Goal: Task Accomplishment & Management: Manage account settings

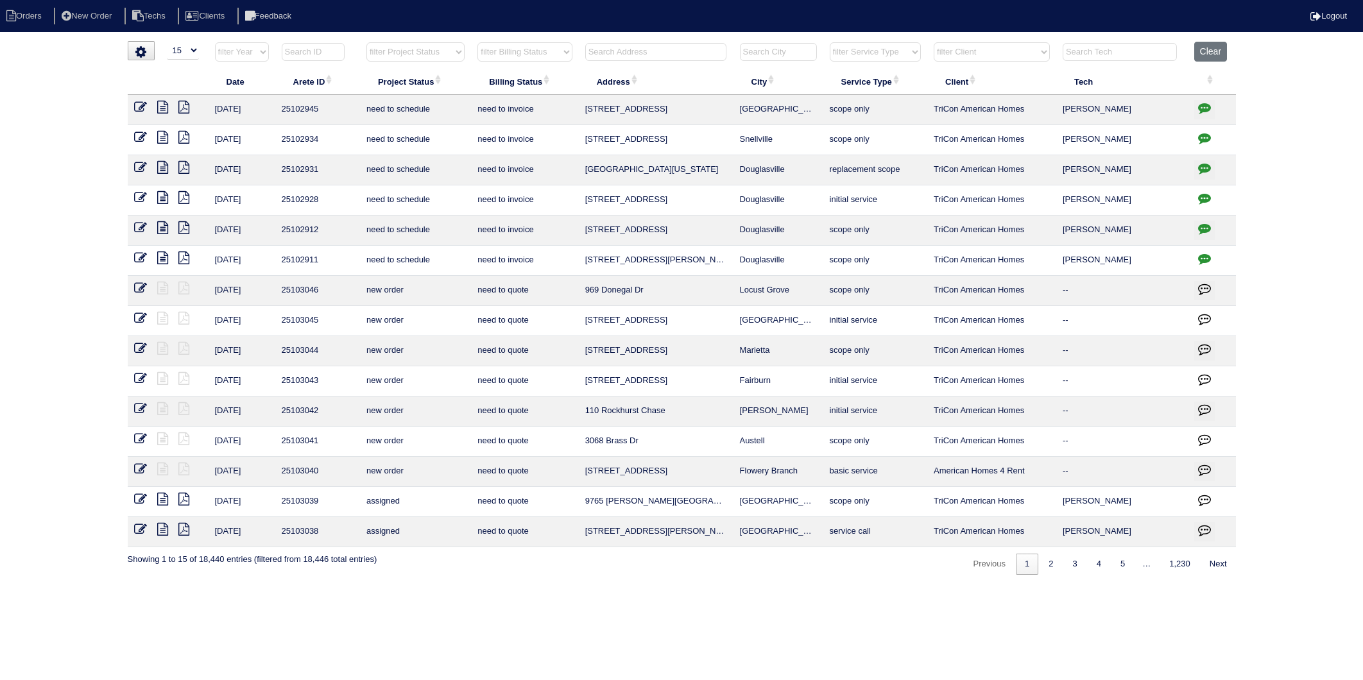
select select "15"
click at [614, 48] on input "text" at bounding box center [655, 52] width 141 height 18
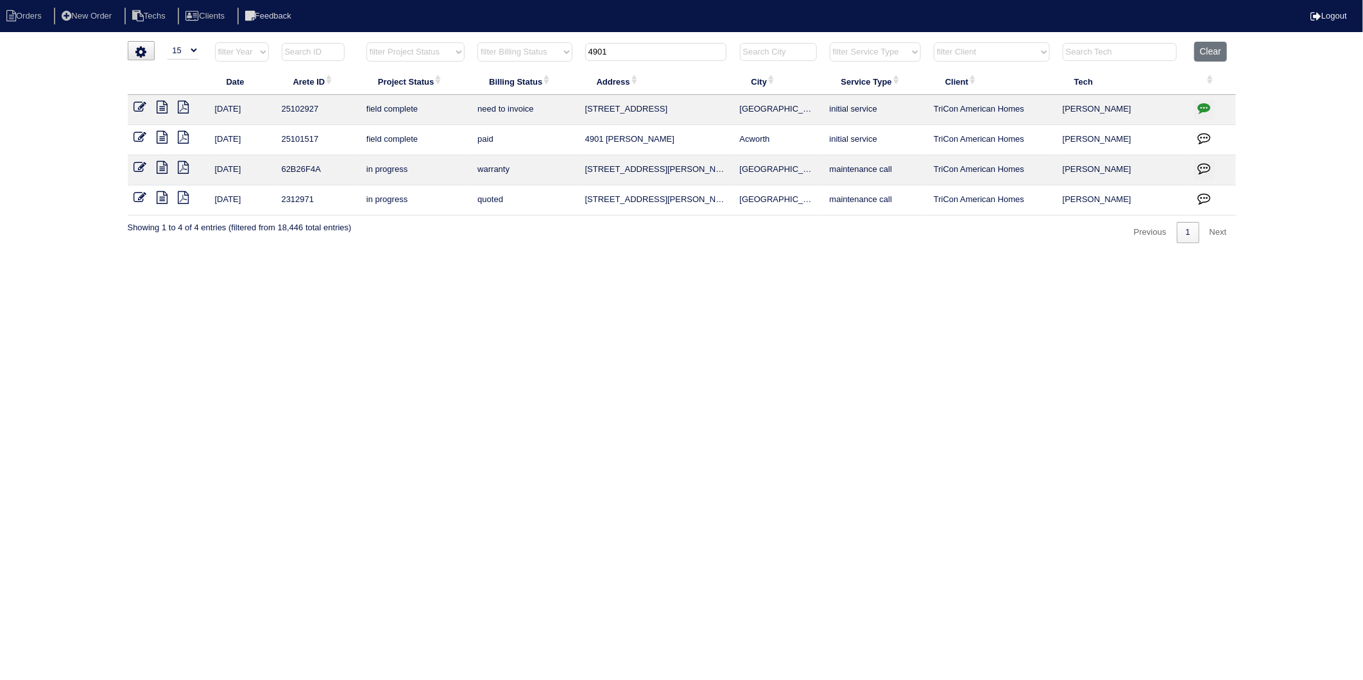
type input "4901"
click at [139, 103] on icon at bounding box center [140, 107] width 13 height 13
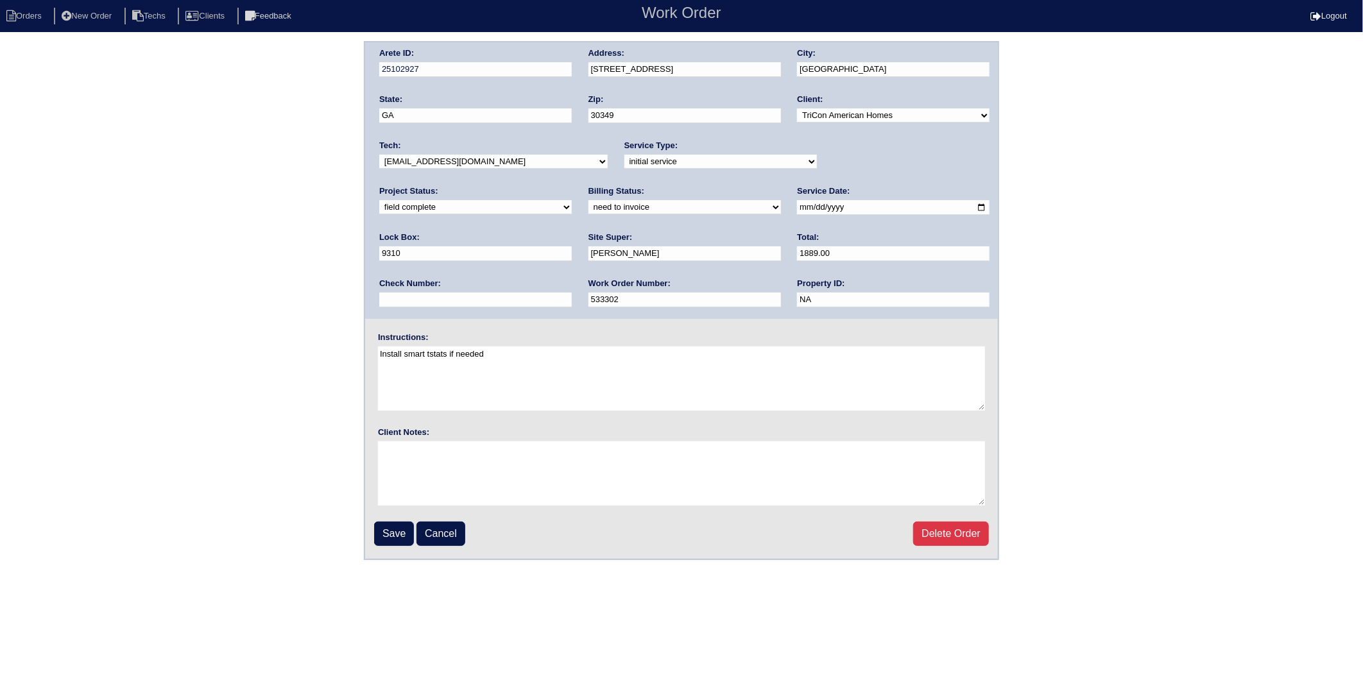
click at [588, 207] on select "need to quote quoted need to invoice invoiced paid warranty purchase order need…" at bounding box center [684, 207] width 192 height 14
select select "invoiced"
click at [588, 200] on select "need to quote quoted need to invoice invoiced paid warranty purchase order need…" at bounding box center [684, 207] width 192 height 14
drag, startPoint x: 395, startPoint y: 527, endPoint x: 17, endPoint y: 412, distance: 395.5
click at [394, 526] on input "Save" at bounding box center [394, 534] width 40 height 24
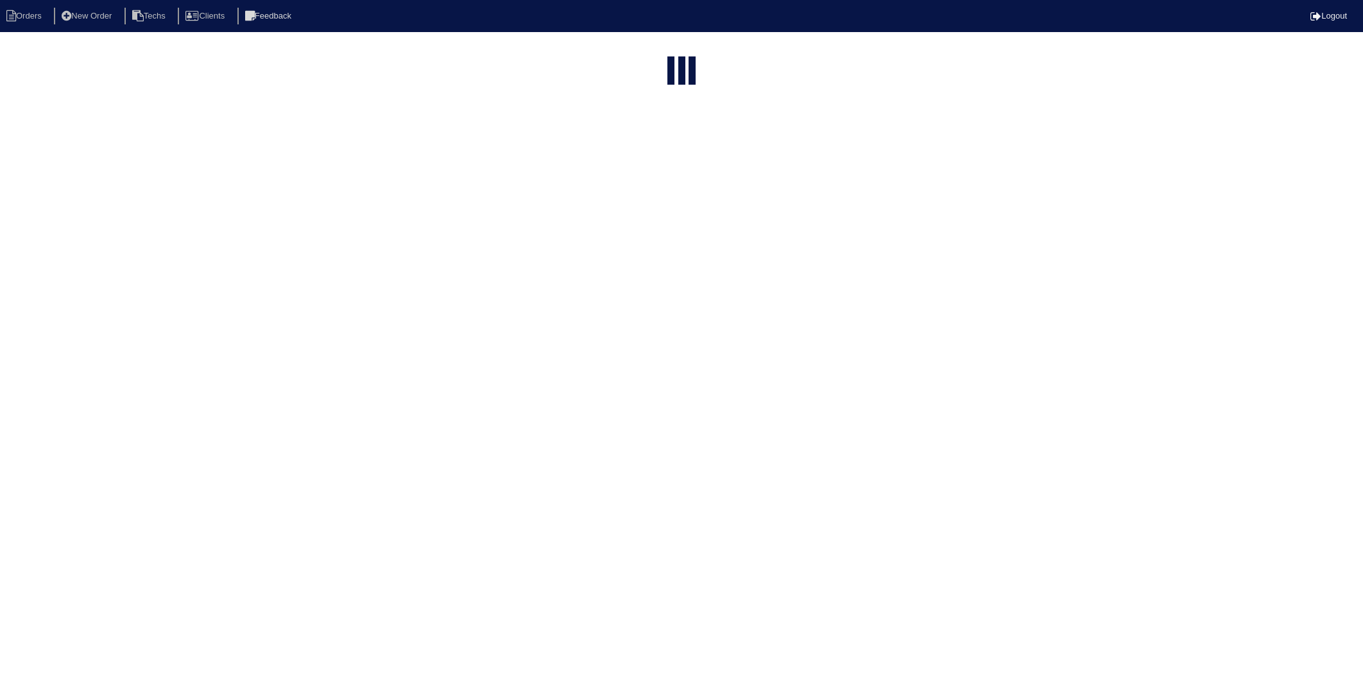
select select "15"
type input "4901"
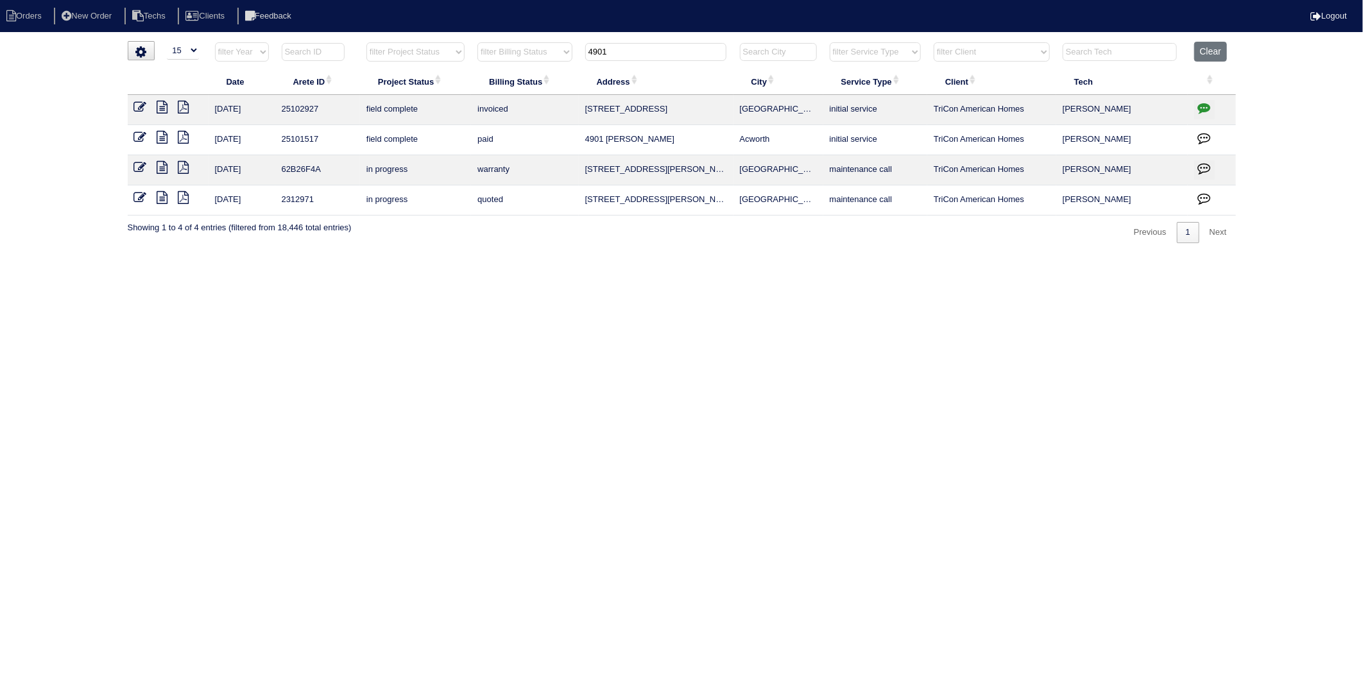
drag, startPoint x: 402, startPoint y: 336, endPoint x: 425, endPoint y: 121, distance: 216.8
click at [402, 256] on html "Orders New Order Techs Clients Feedback Logout Orders New Order Users Clients M…" at bounding box center [681, 128] width 1363 height 256
click at [1209, 47] on button "Clear" at bounding box center [1210, 52] width 33 height 20
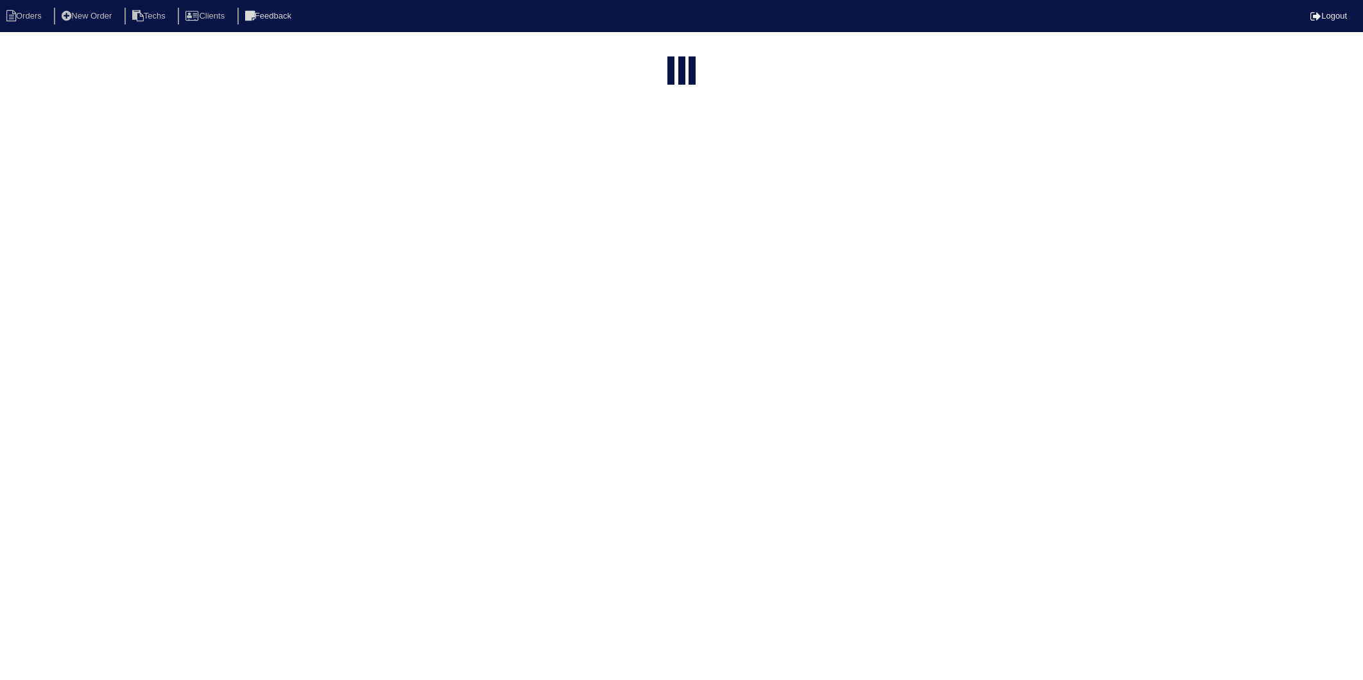
select select "15"
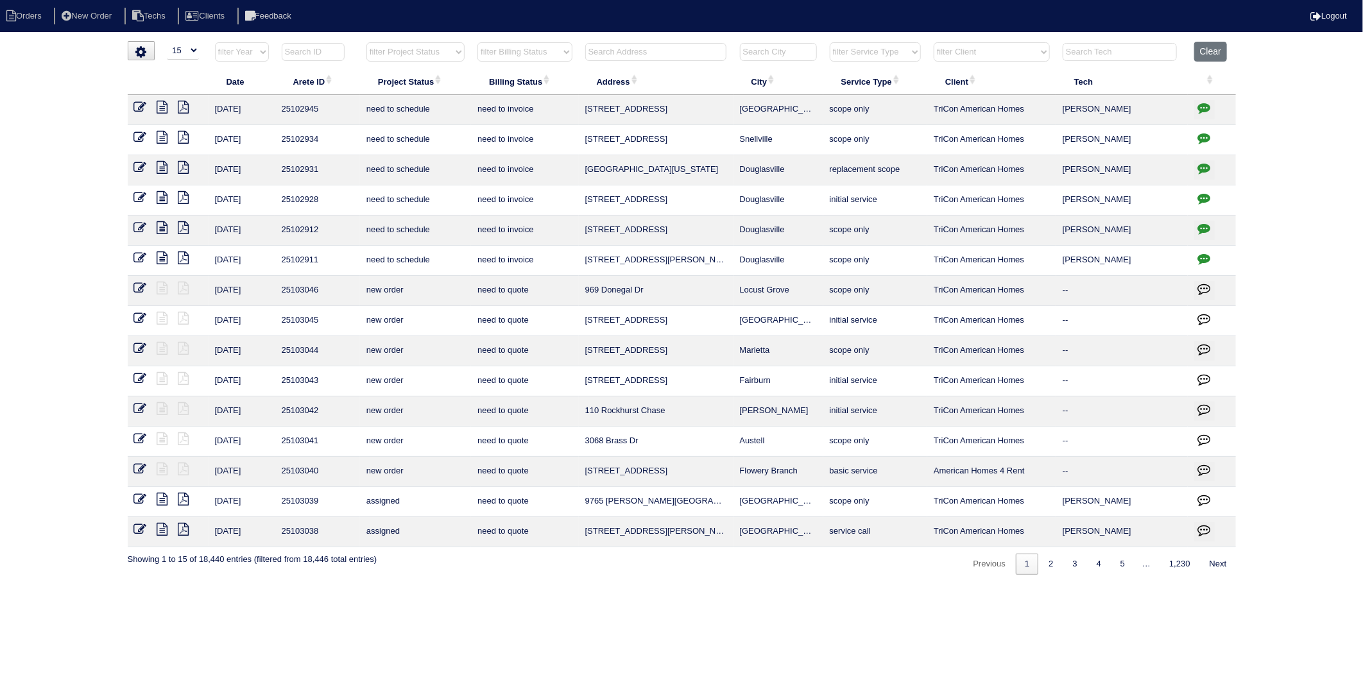
click at [449, 53] on select "filter Project Status -- Any Project Status -- new order assigned in progress f…" at bounding box center [415, 51] width 98 height 19
click at [518, 52] on select "filter Billing Status -- Any Billing Status -- need to quote quoted need to inv…" at bounding box center [524, 51] width 94 height 19
click at [478, 42] on select "filter Billing Status -- Any Billing Status -- need to quote quoted need to inv…" at bounding box center [524, 51] width 94 height 19
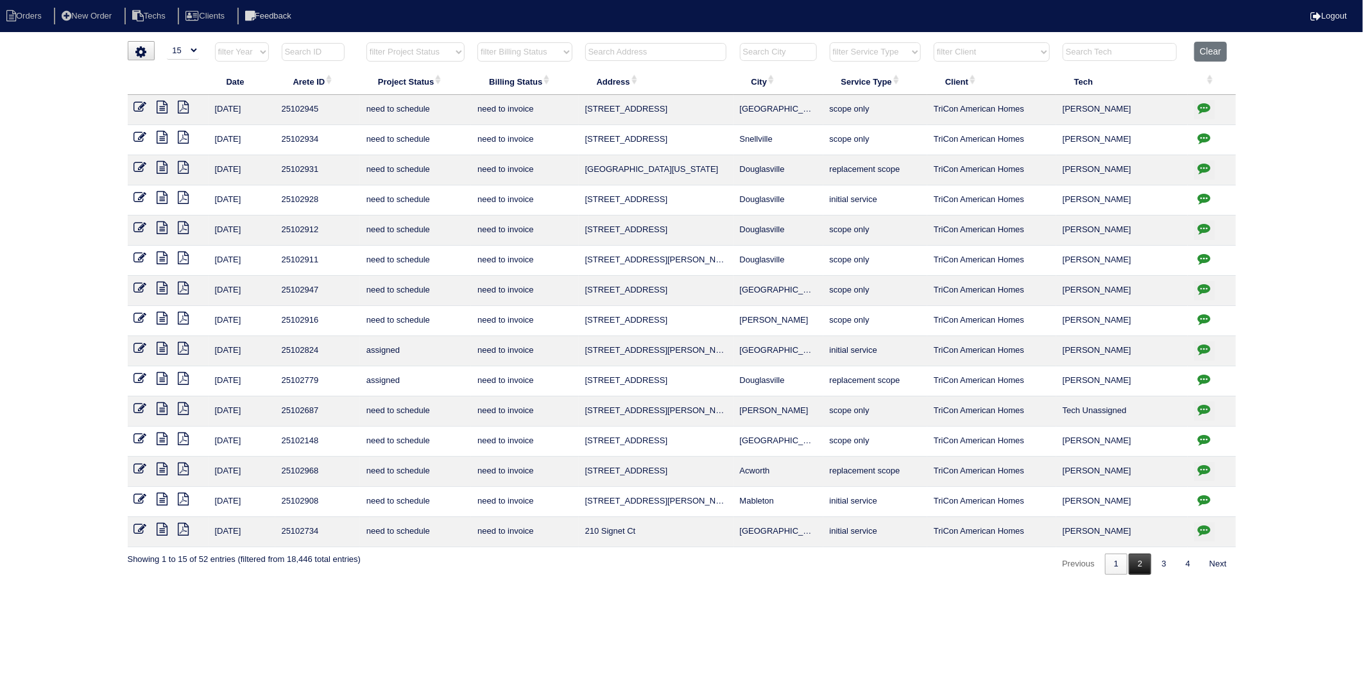
click at [1136, 572] on link "2" at bounding box center [1139, 564] width 22 height 21
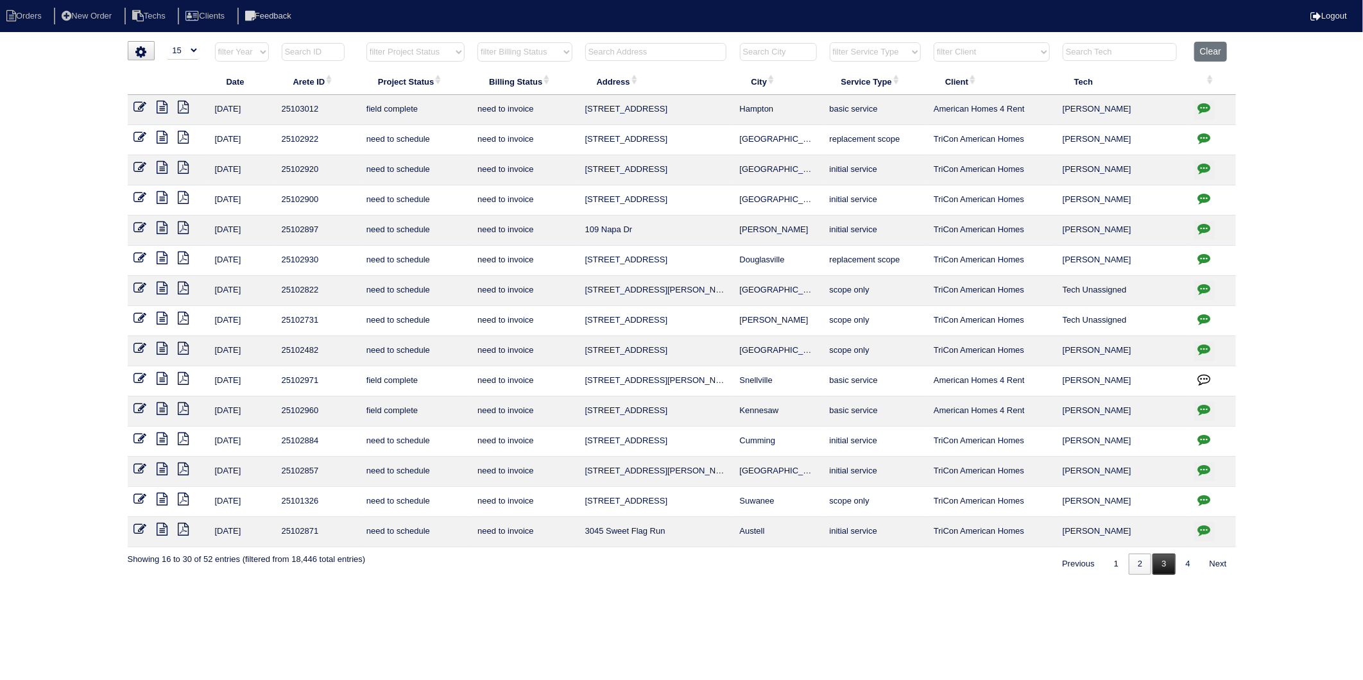
click at [1165, 566] on link "3" at bounding box center [1163, 564] width 22 height 21
select select "need to invoice"
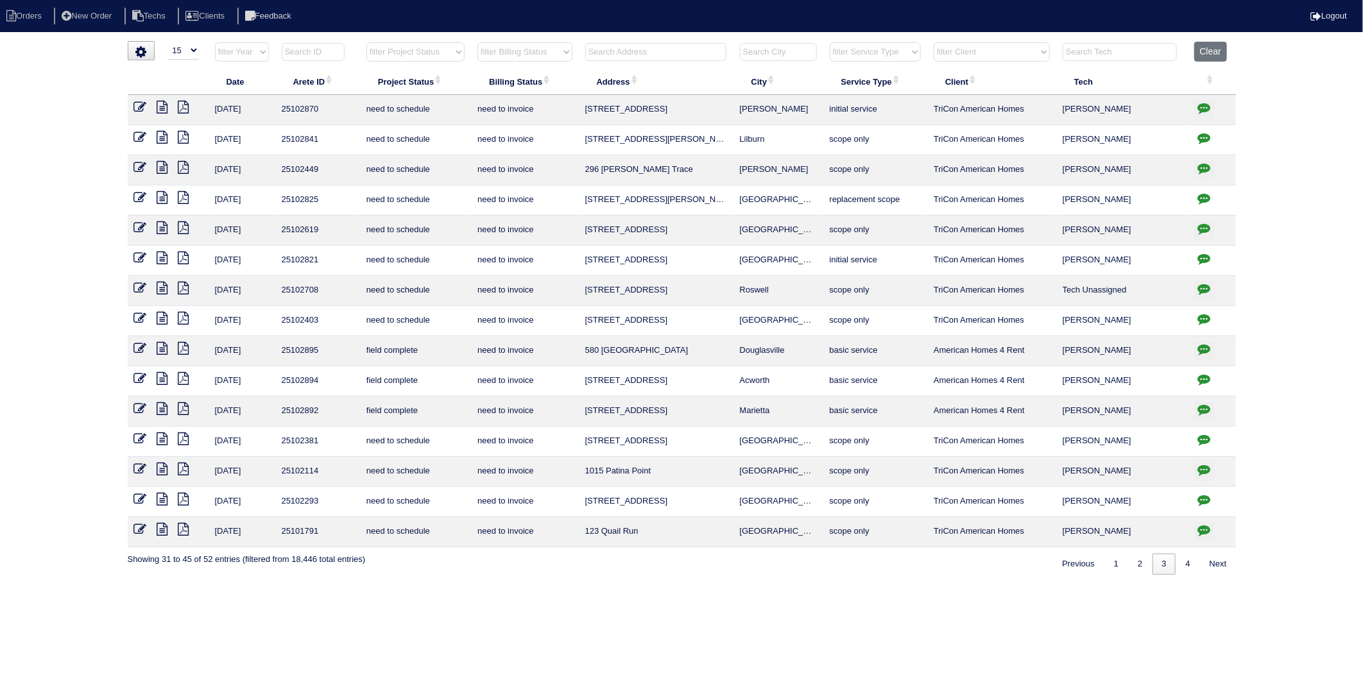
click at [632, 48] on input "text" at bounding box center [655, 52] width 141 height 18
type input "404"
select select "need to invoice"
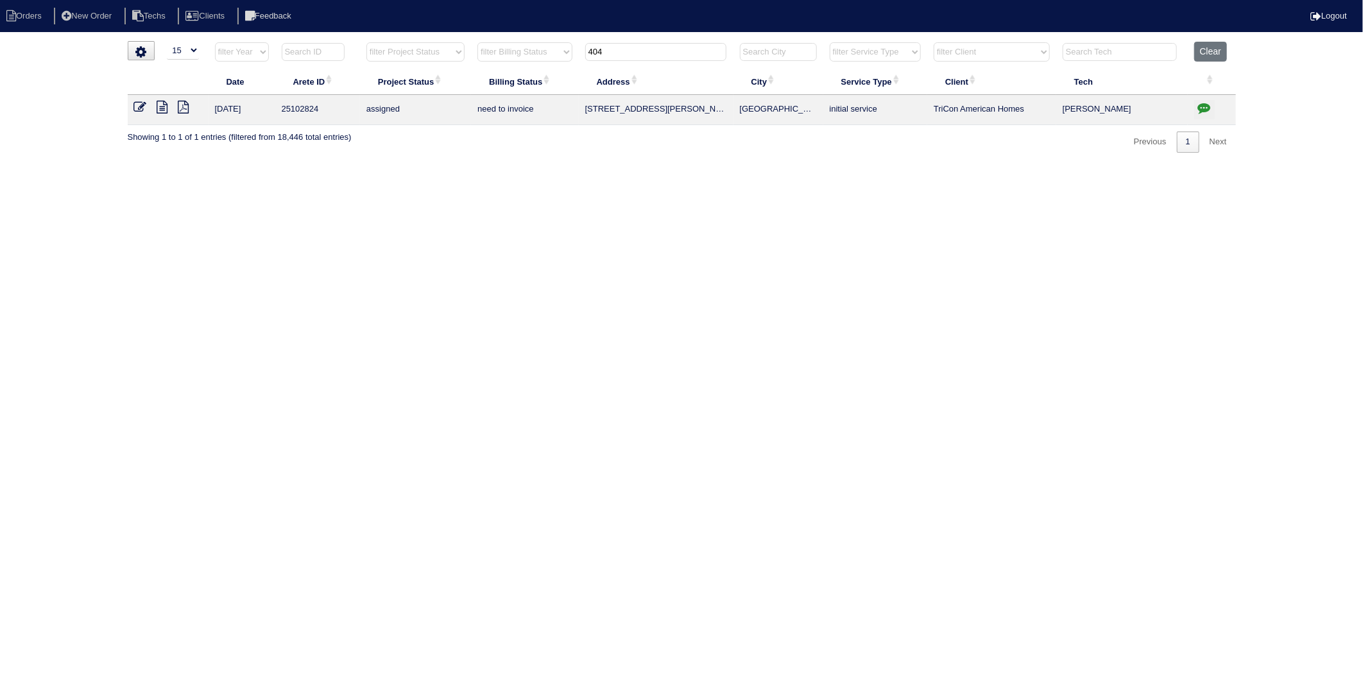
click at [144, 105] on icon at bounding box center [140, 107] width 13 height 13
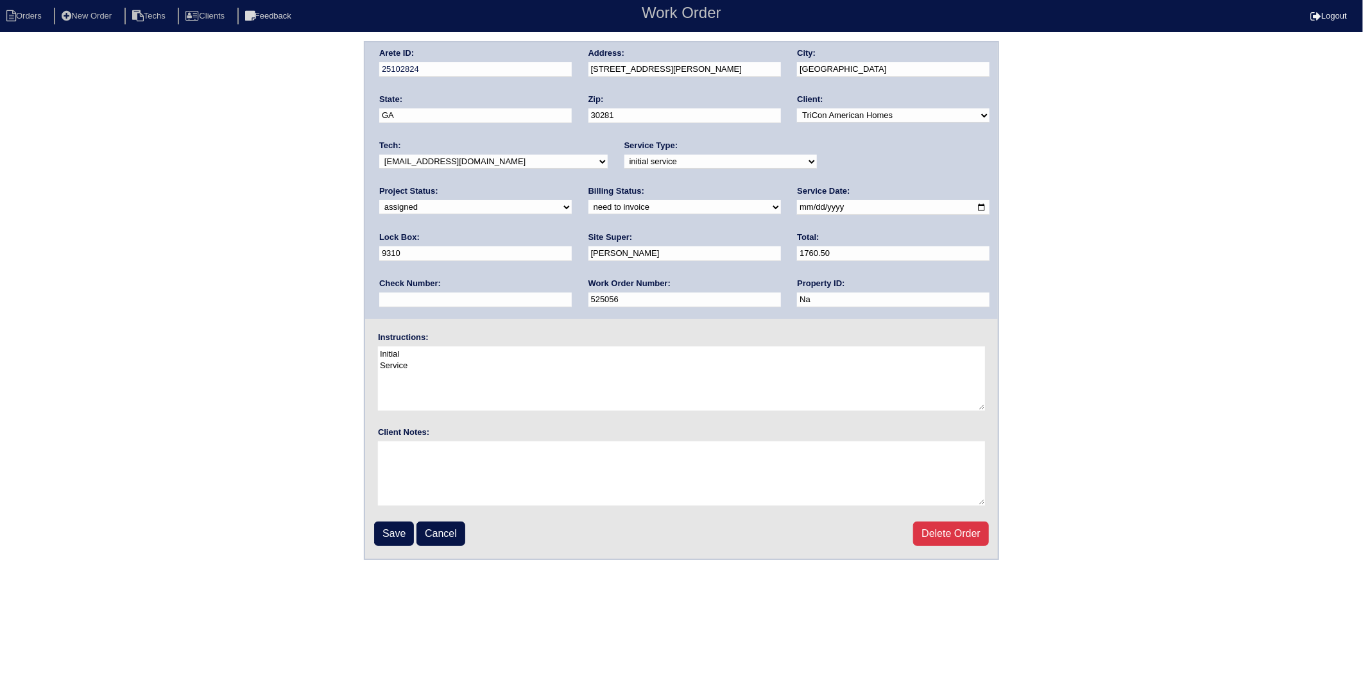
click at [588, 209] on select "need to quote quoted need to invoice invoiced paid warranty purchase order need…" at bounding box center [684, 207] width 192 height 14
select select "invoiced"
click at [588, 200] on select "need to quote quoted need to invoice invoiced paid warranty purchase order need…" at bounding box center [684, 207] width 192 height 14
click at [388, 531] on input "Save" at bounding box center [394, 534] width 40 height 24
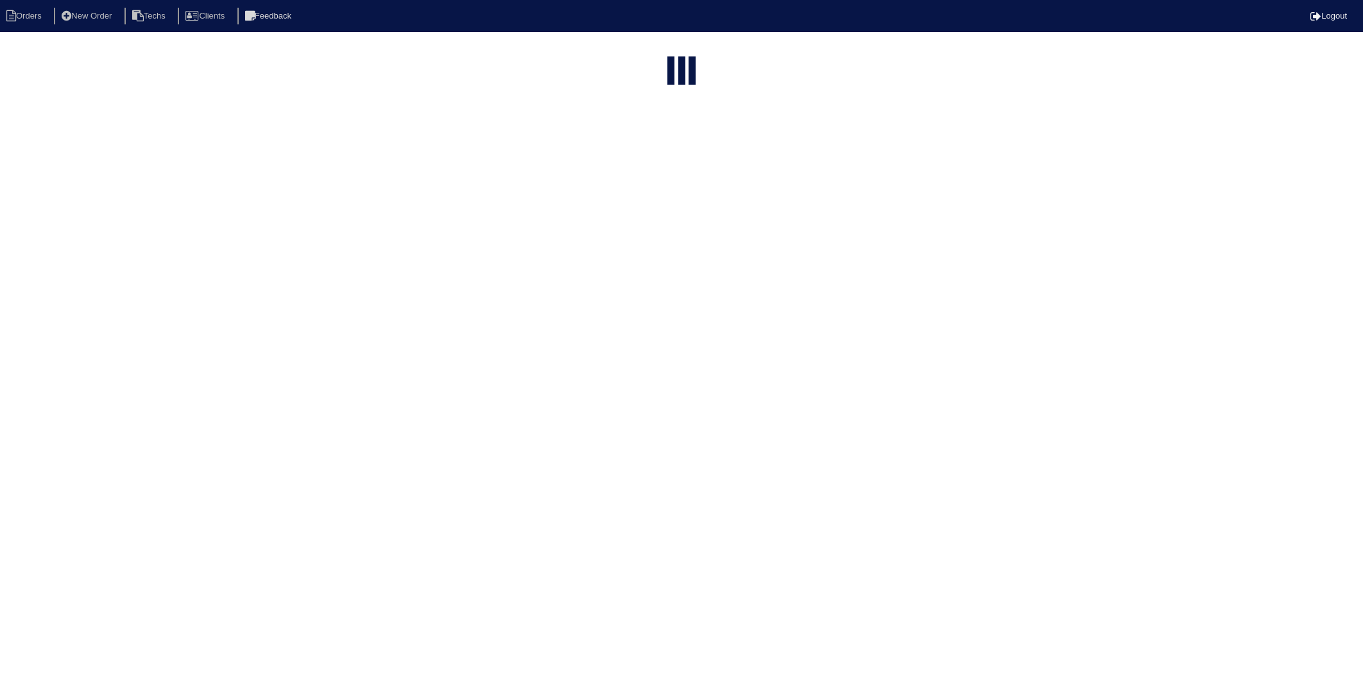
select select "15"
type input "404"
select select "need to invoice"
